Goal: Task Accomplishment & Management: Manage account settings

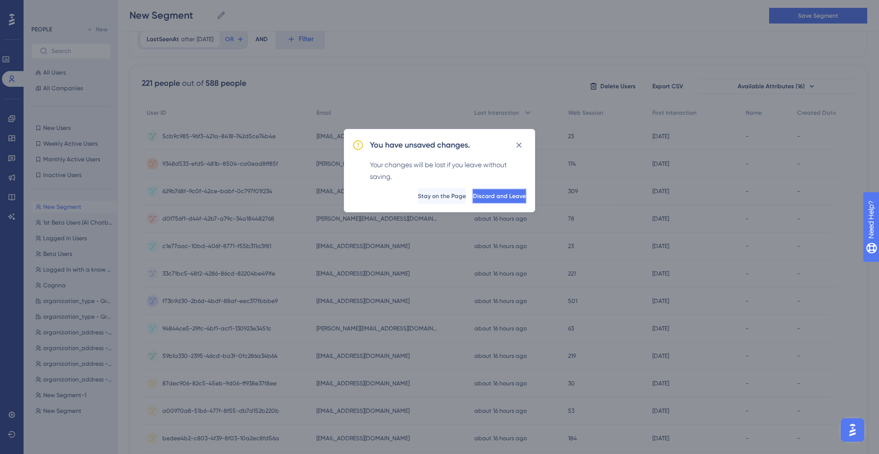
click at [472, 200] on button "Discard and Leave" at bounding box center [499, 196] width 55 height 16
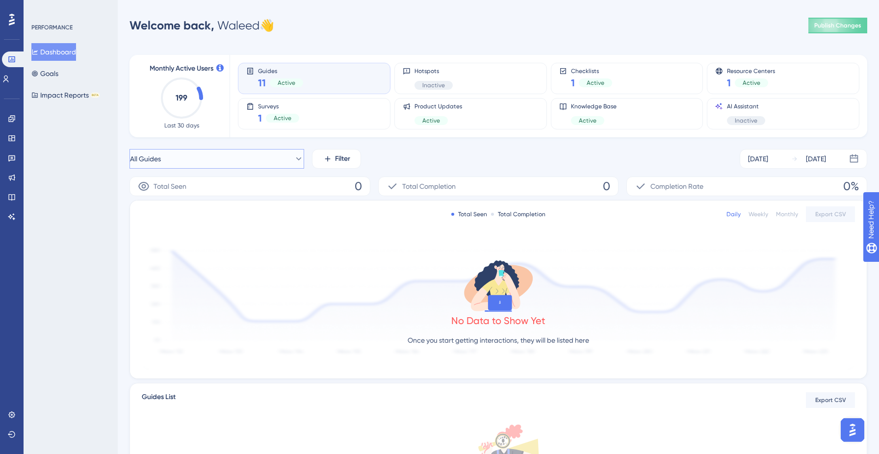
click at [294, 154] on icon at bounding box center [299, 159] width 10 height 10
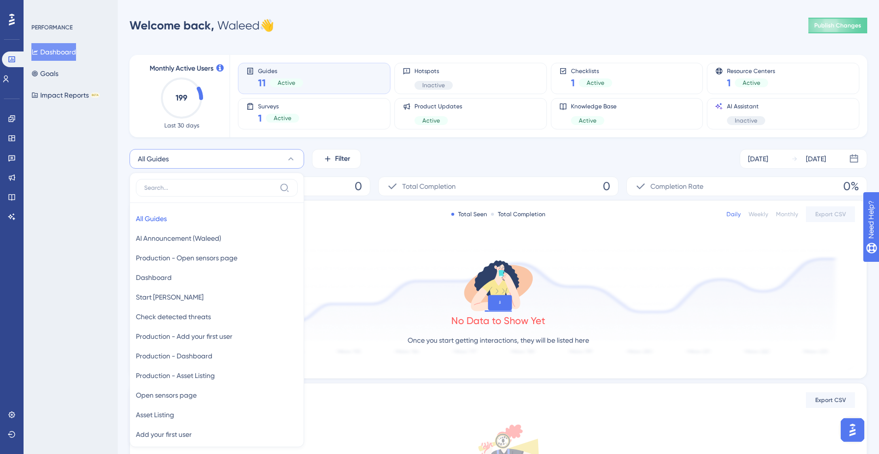
scroll to position [80, 0]
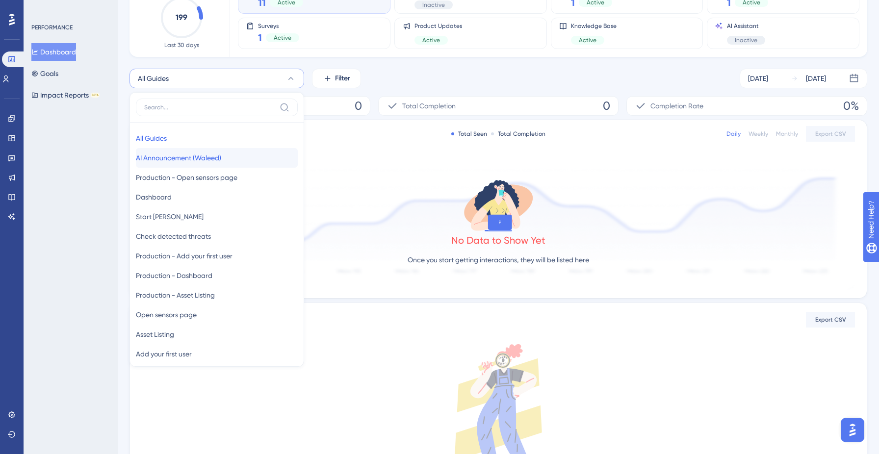
click at [251, 152] on button "AI Announcement (Waleed) AI Announcement (Waleed)" at bounding box center [217, 158] width 162 height 20
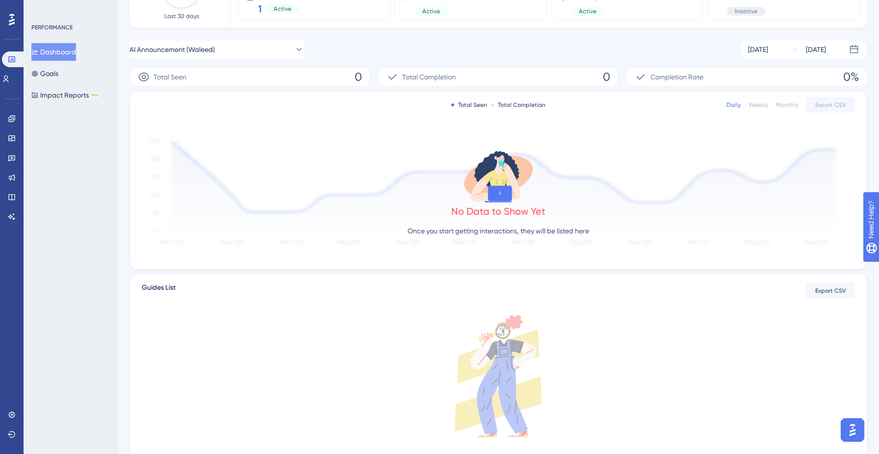
scroll to position [0, 0]
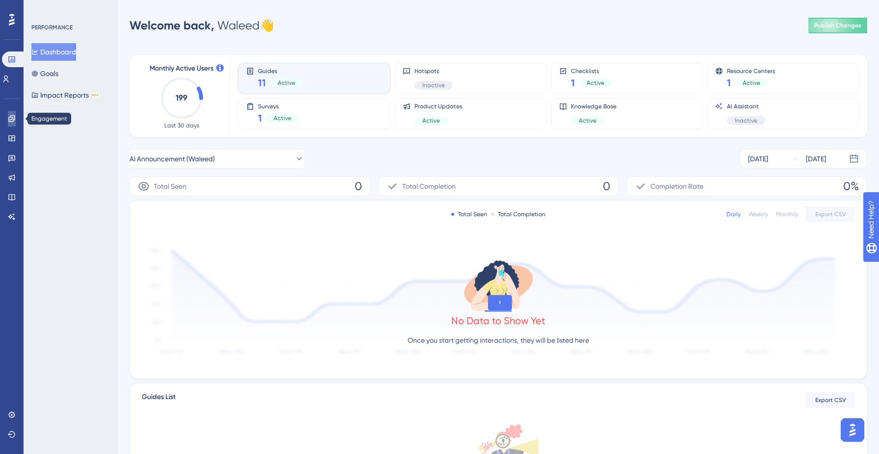
click at [8, 121] on link at bounding box center [12, 119] width 8 height 16
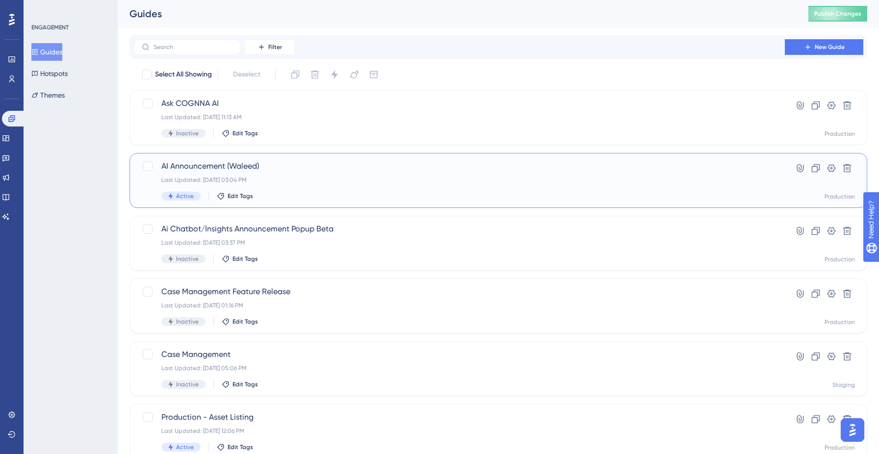
click at [344, 170] on span "AI Announcement (Waleed)" at bounding box center [458, 166] width 595 height 12
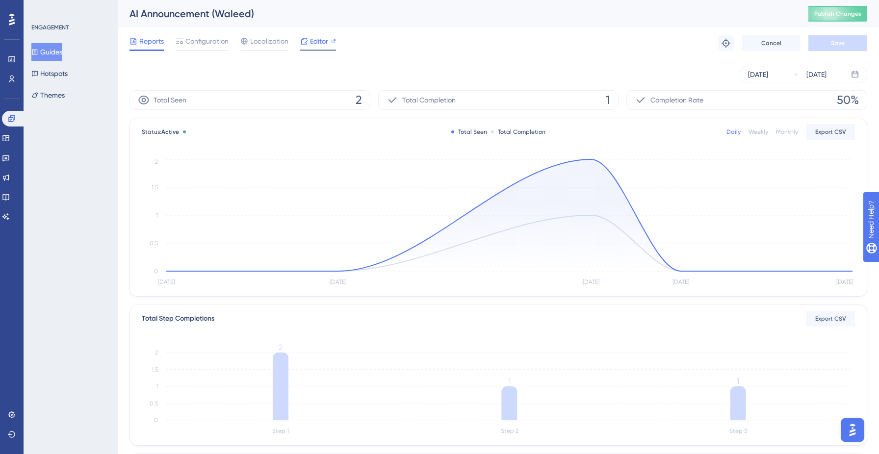
click at [312, 43] on span "Editor" at bounding box center [319, 41] width 18 height 12
click at [206, 43] on span "Configuration" at bounding box center [206, 41] width 43 height 12
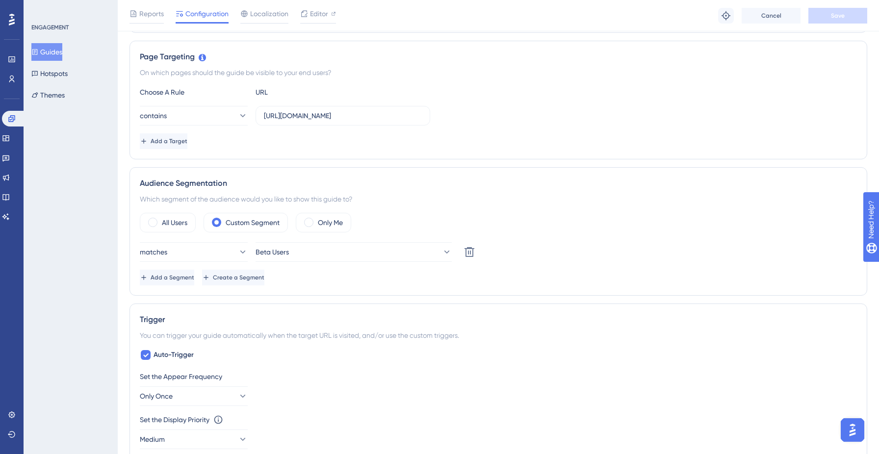
scroll to position [224, 0]
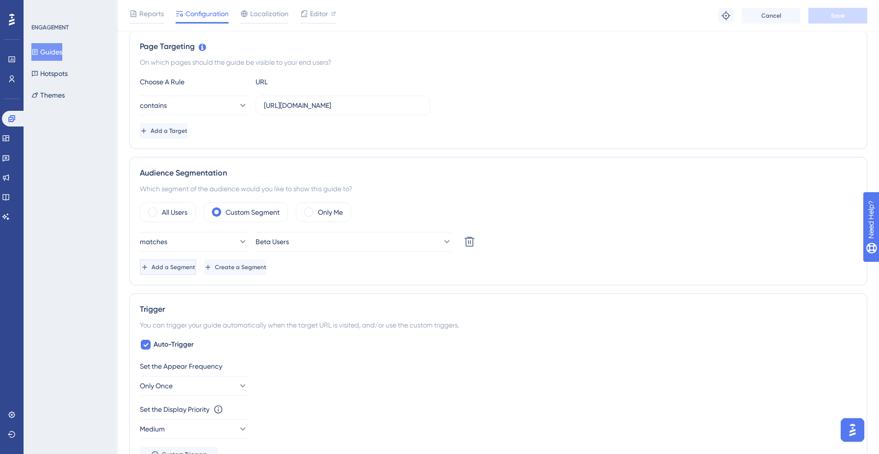
click at [192, 267] on span "Add a Segment" at bounding box center [173, 267] width 44 height 8
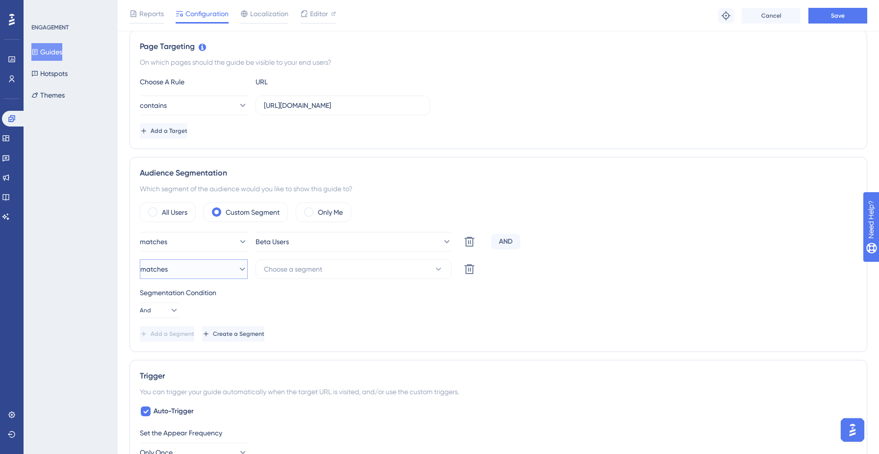
click at [216, 270] on button "matches" at bounding box center [194, 269] width 108 height 20
click at [317, 273] on span "Choose a segment" at bounding box center [293, 269] width 58 height 12
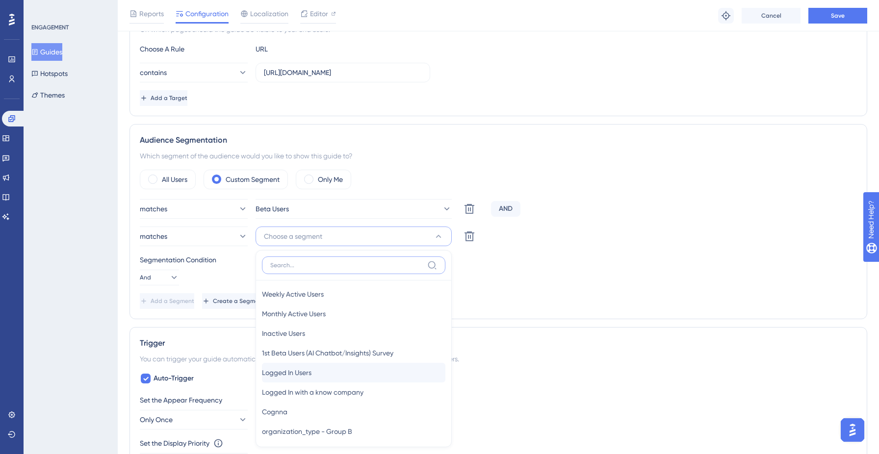
scroll to position [22, 0]
click at [507, 272] on div "Segmentation Condition And" at bounding box center [498, 269] width 717 height 31
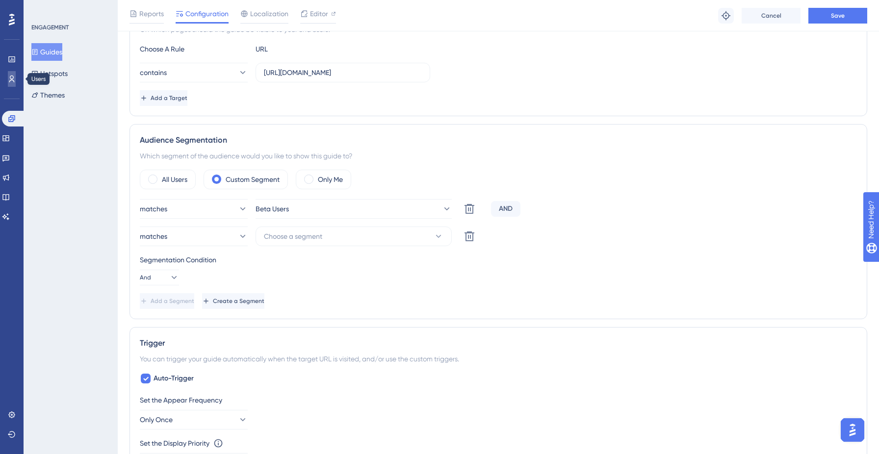
click at [14, 81] on icon at bounding box center [12, 79] width 8 height 8
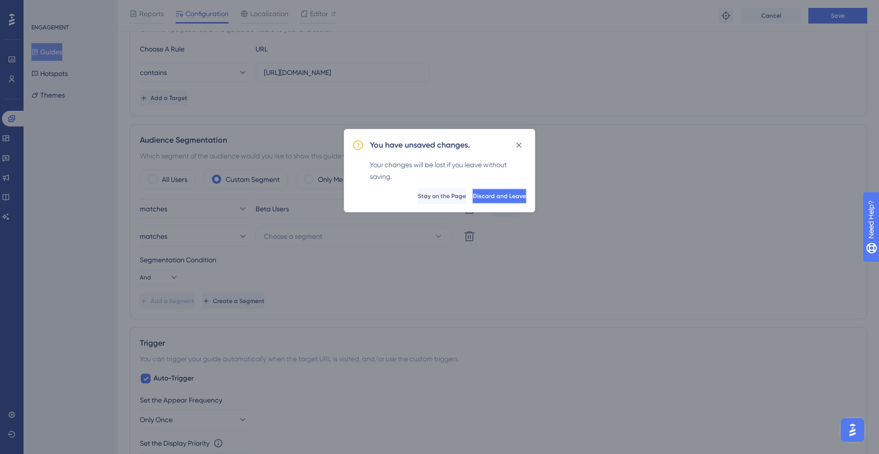
click at [472, 191] on button "Discard and Leave" at bounding box center [499, 196] width 55 height 16
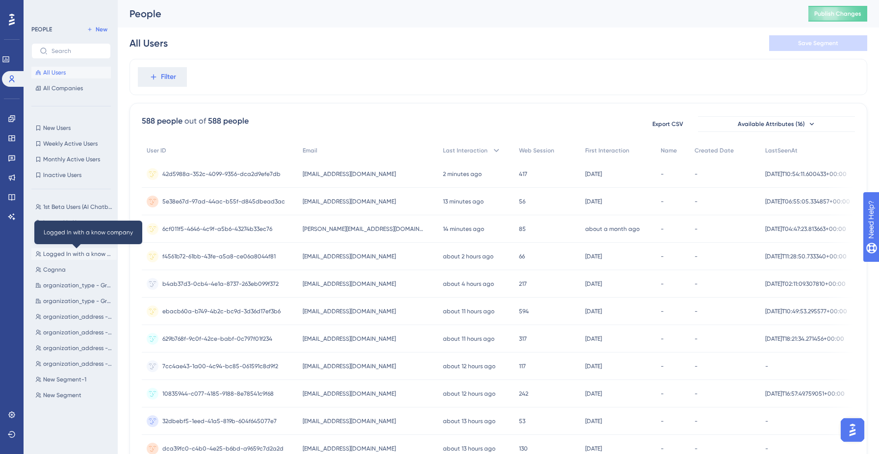
click at [60, 251] on span "Logged In with a know company" at bounding box center [78, 254] width 70 height 8
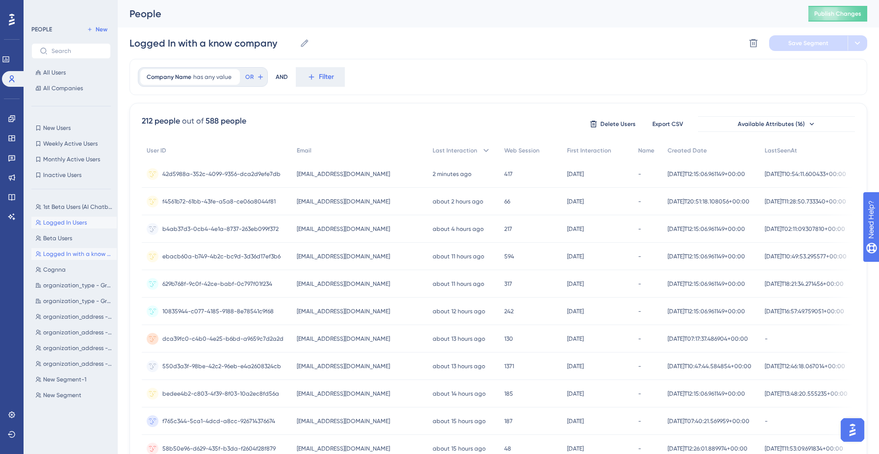
click at [63, 223] on span "Logged In Users" at bounding box center [65, 223] width 44 height 8
type input "Logged In Users"
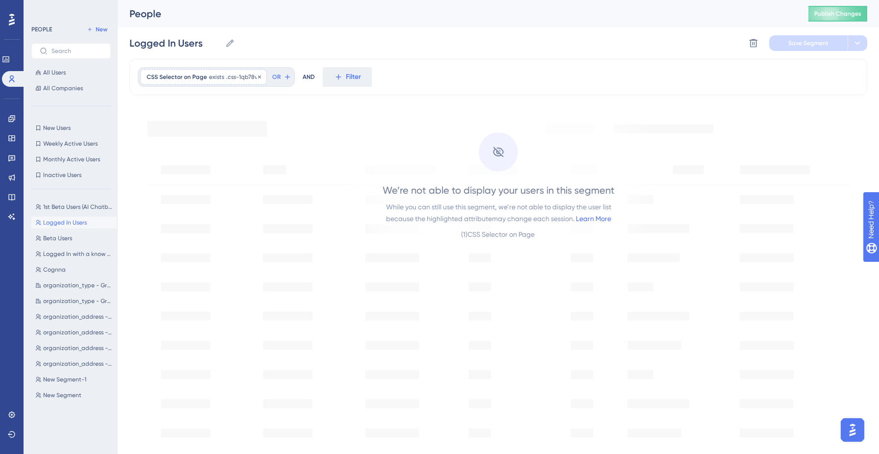
click at [211, 75] on span "exists" at bounding box center [216, 77] width 15 height 8
paste input "369kpo"
type input ".css-369kpo"
click at [244, 144] on span "Done" at bounding box center [245, 145] width 17 height 12
click at [808, 44] on span "Save Segment" at bounding box center [808, 43] width 40 height 8
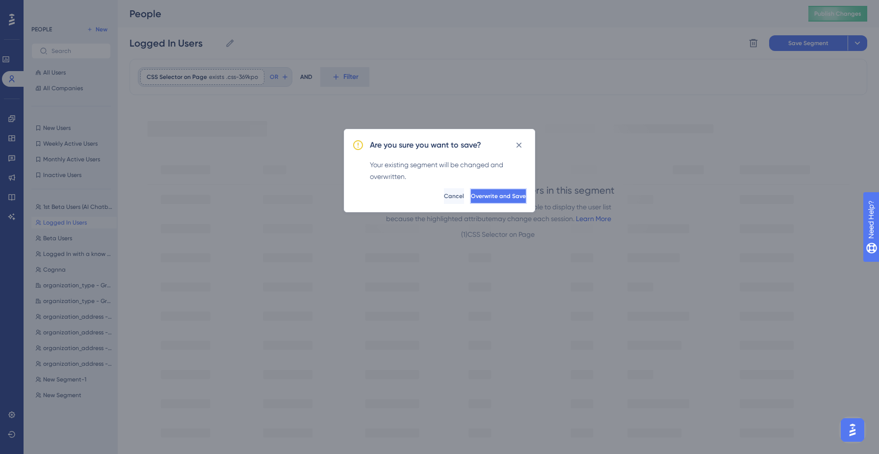
click at [482, 199] on span "Overwrite and Save" at bounding box center [498, 196] width 55 height 8
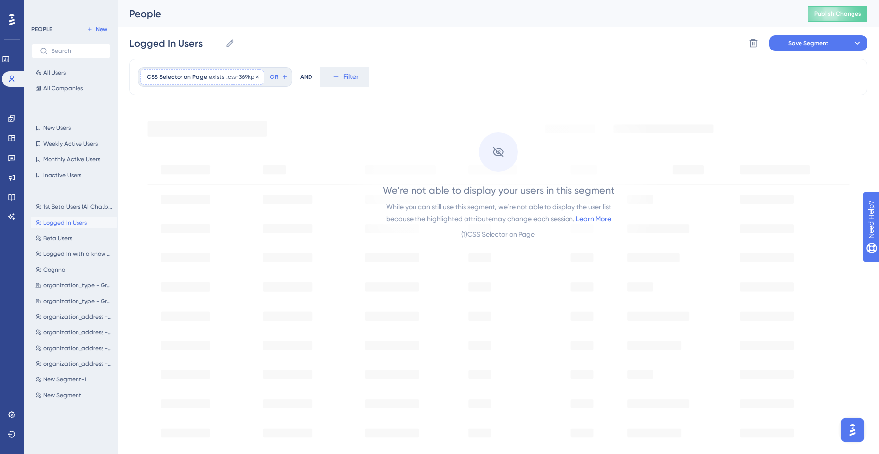
click at [235, 75] on span ".css-369kpo" at bounding box center [242, 77] width 32 height 8
click at [246, 146] on span "Done" at bounding box center [245, 145] width 17 height 12
click at [840, 21] on button "Publish Changes" at bounding box center [837, 14] width 59 height 16
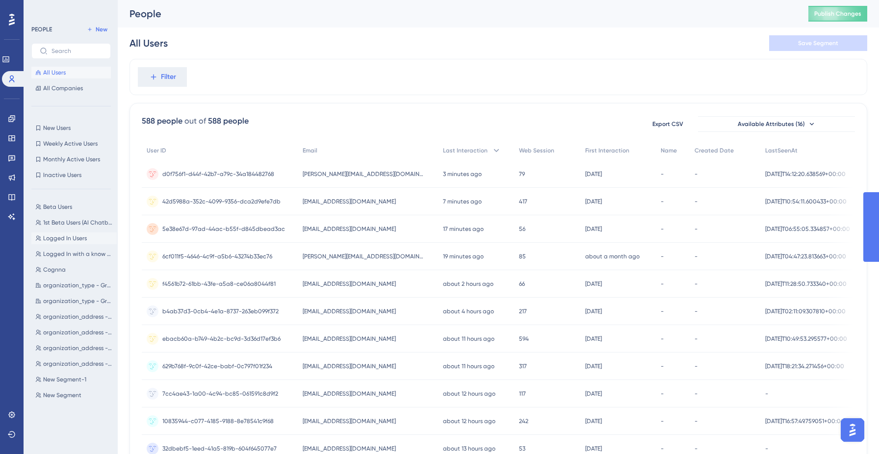
click at [62, 236] on span "Logged In Users" at bounding box center [65, 238] width 44 height 8
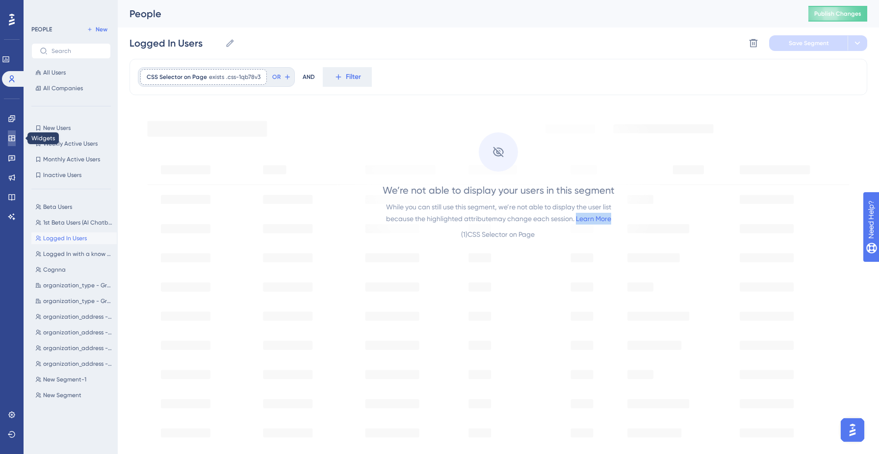
click at [9, 135] on icon at bounding box center [12, 138] width 8 height 8
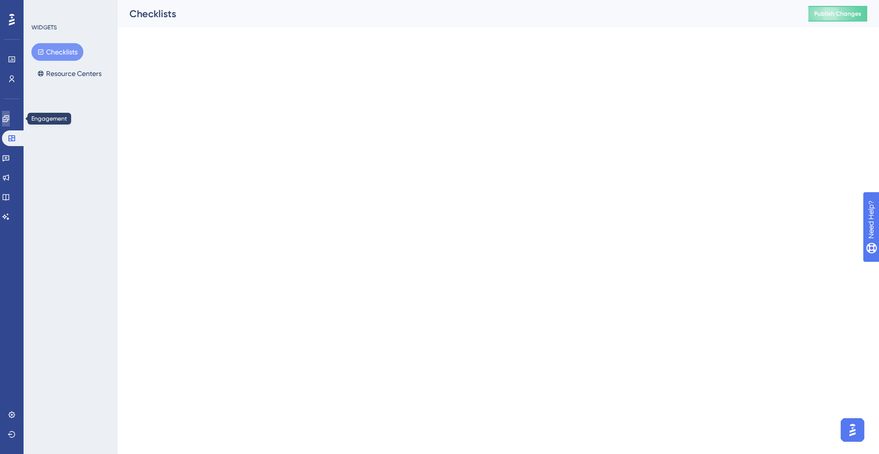
click at [9, 120] on icon at bounding box center [5, 118] width 6 height 6
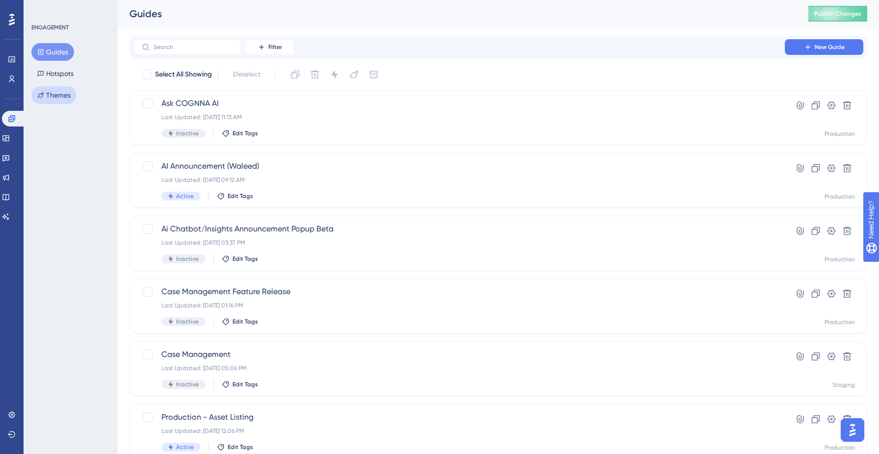
click at [66, 89] on button "Themes" at bounding box center [53, 95] width 45 height 18
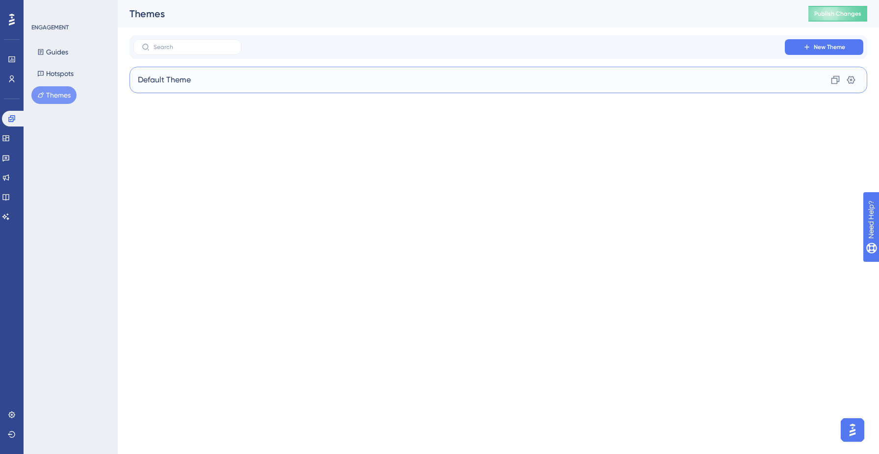
click at [403, 84] on div "Default Theme Clone Settings" at bounding box center [497, 80] width 737 height 26
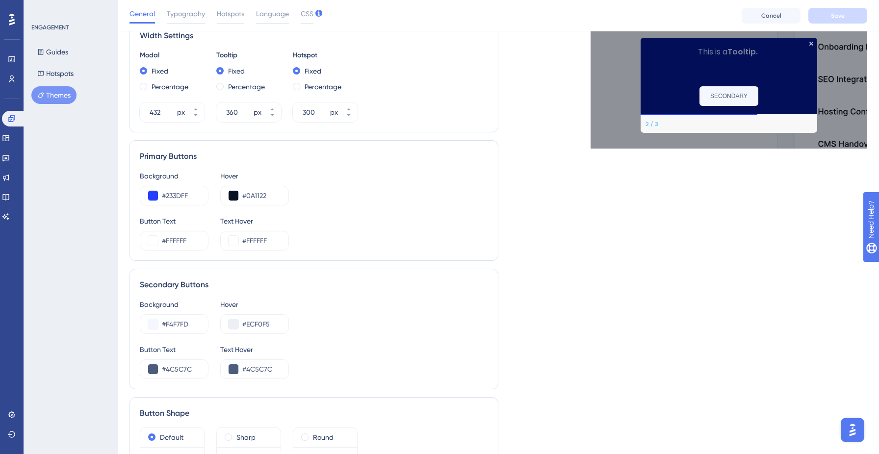
scroll to position [374, 0]
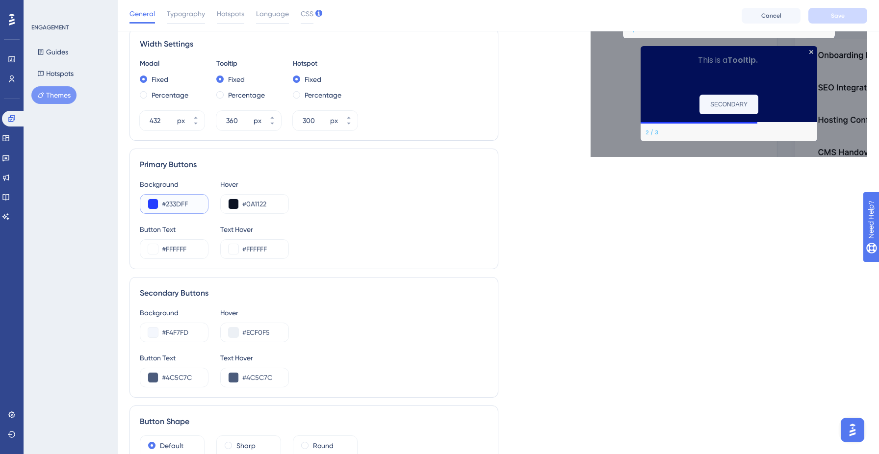
drag, startPoint x: 189, startPoint y: 203, endPoint x: 166, endPoint y: 204, distance: 23.1
click at [166, 204] on input "#233DFF" at bounding box center [181, 204] width 38 height 12
paste input "1152BA"
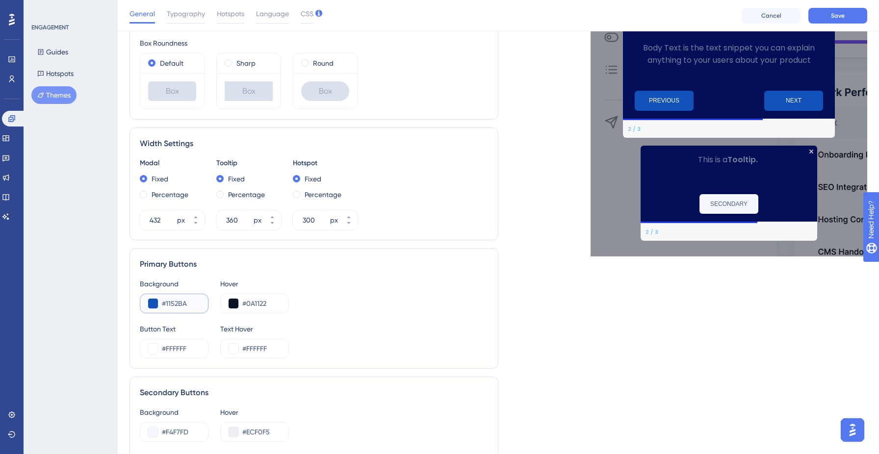
scroll to position [251, 0]
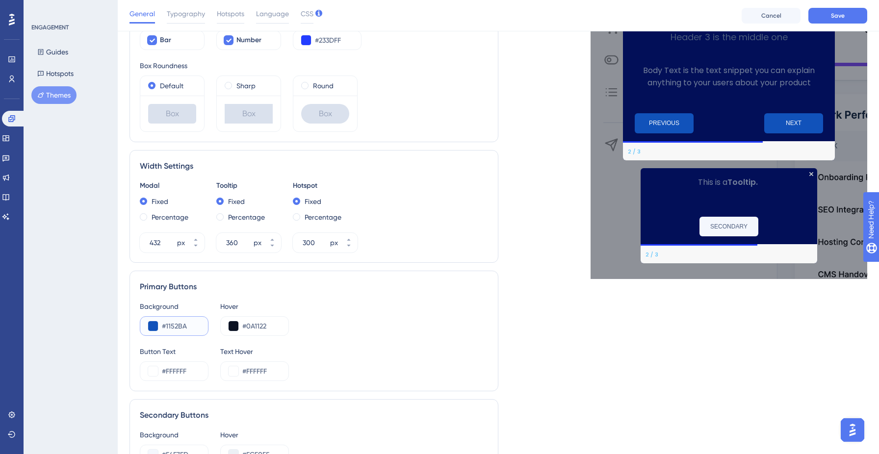
type input "#1152BA"
